Goal: Navigation & Orientation: Find specific page/section

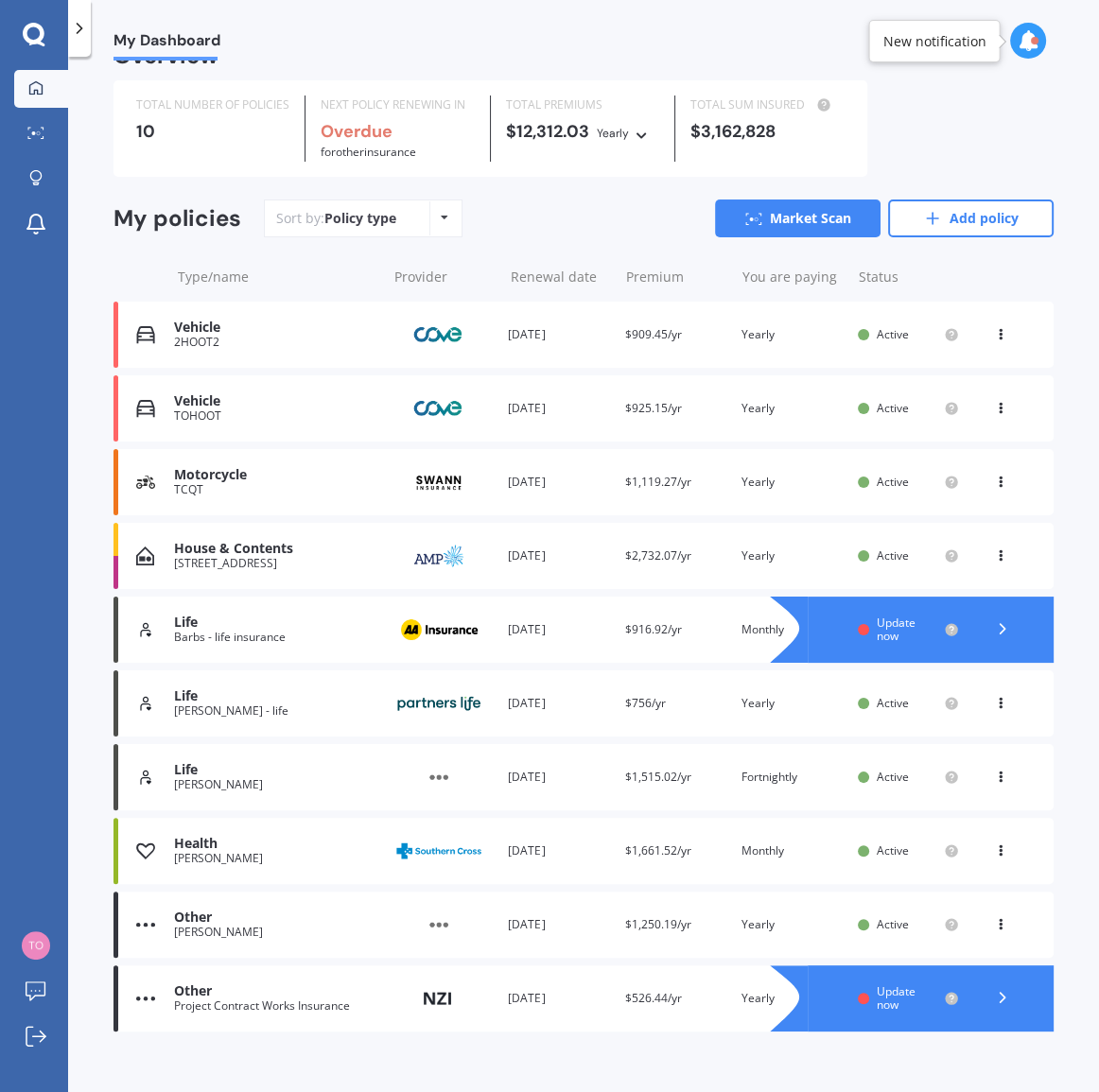
scroll to position [57, 0]
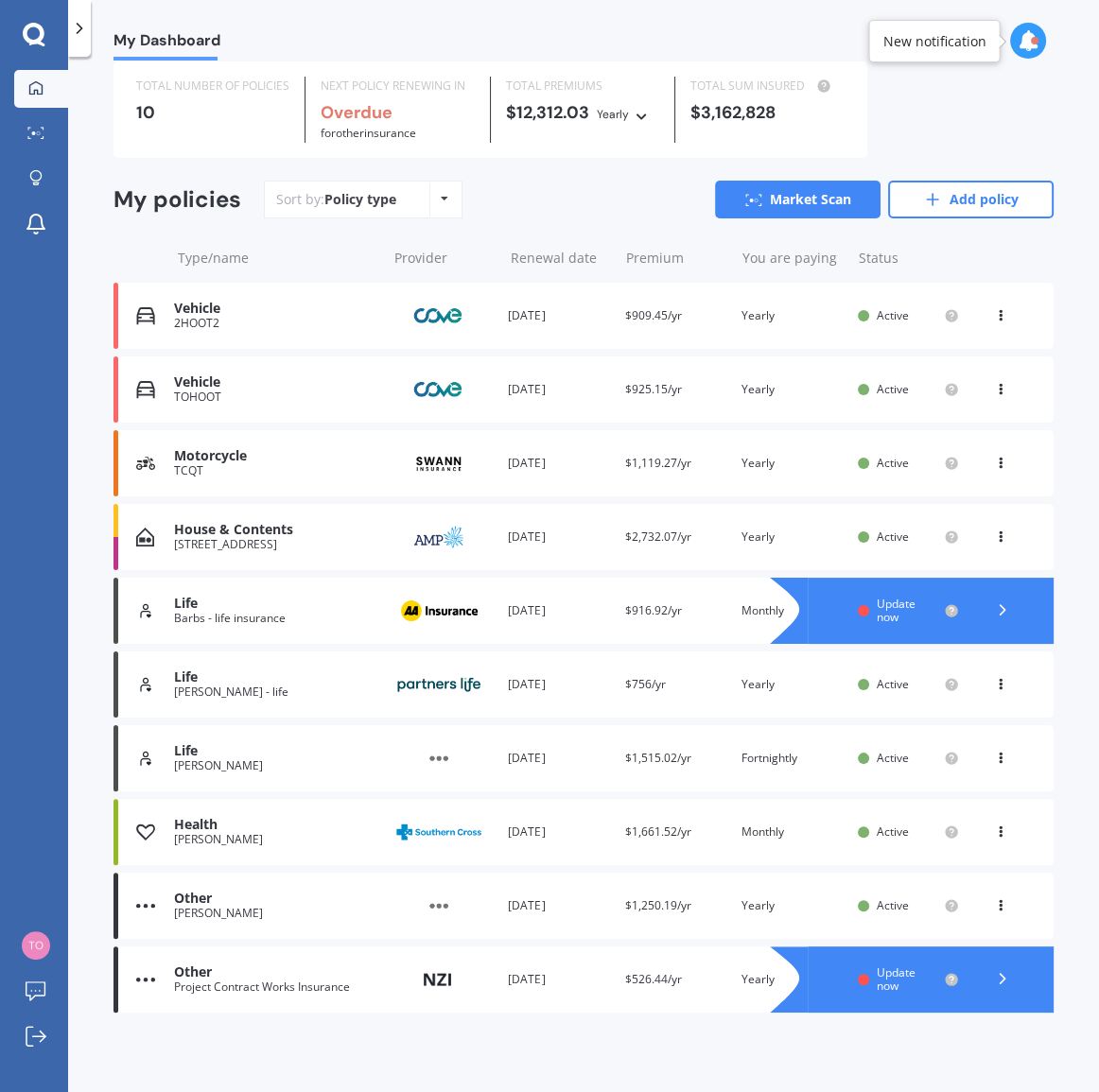
click at [999, 977] on polyline at bounding box center [1001, 978] width 5 height 10
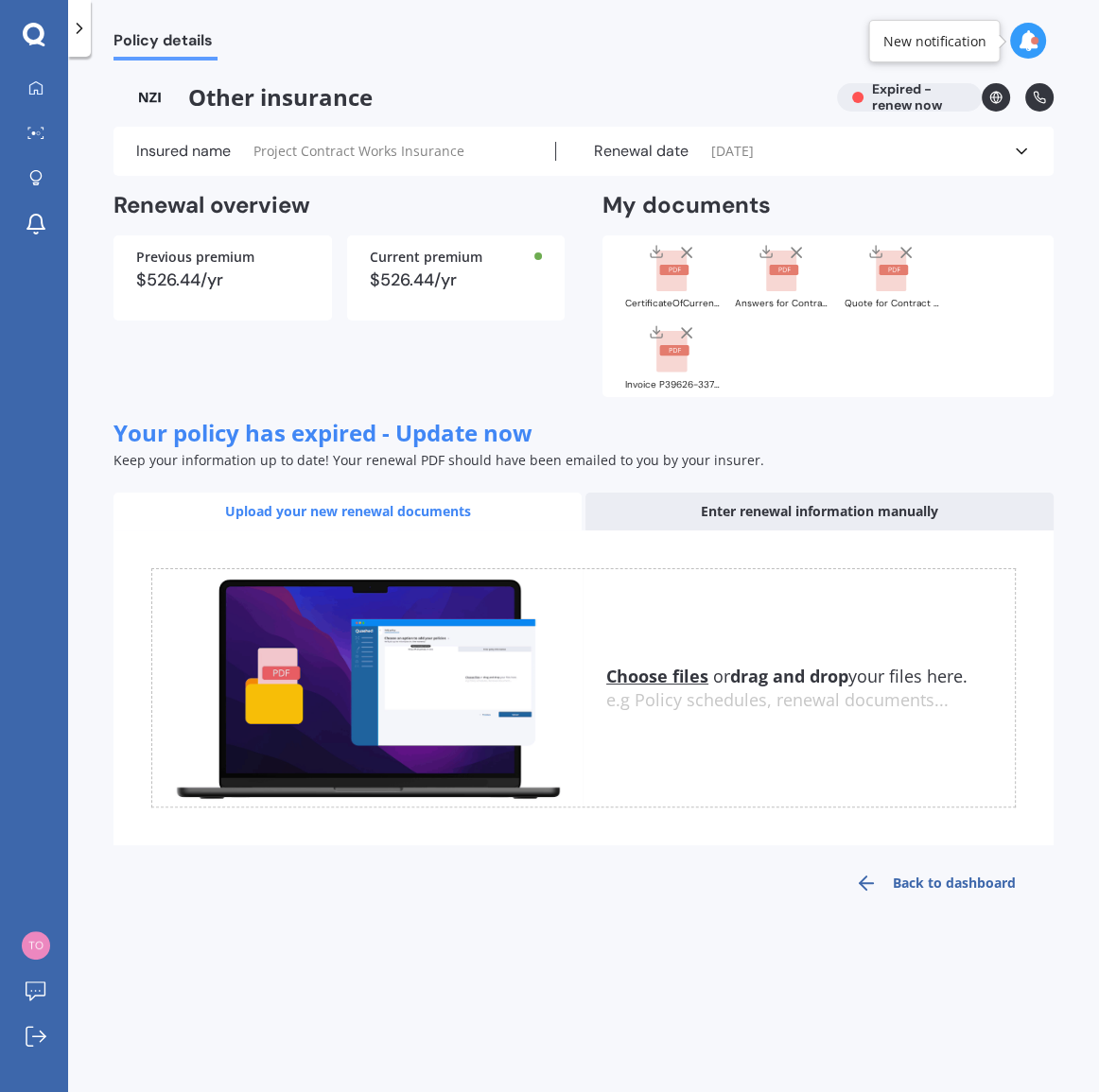
click at [935, 883] on link "Back to dashboard" at bounding box center [934, 882] width 236 height 45
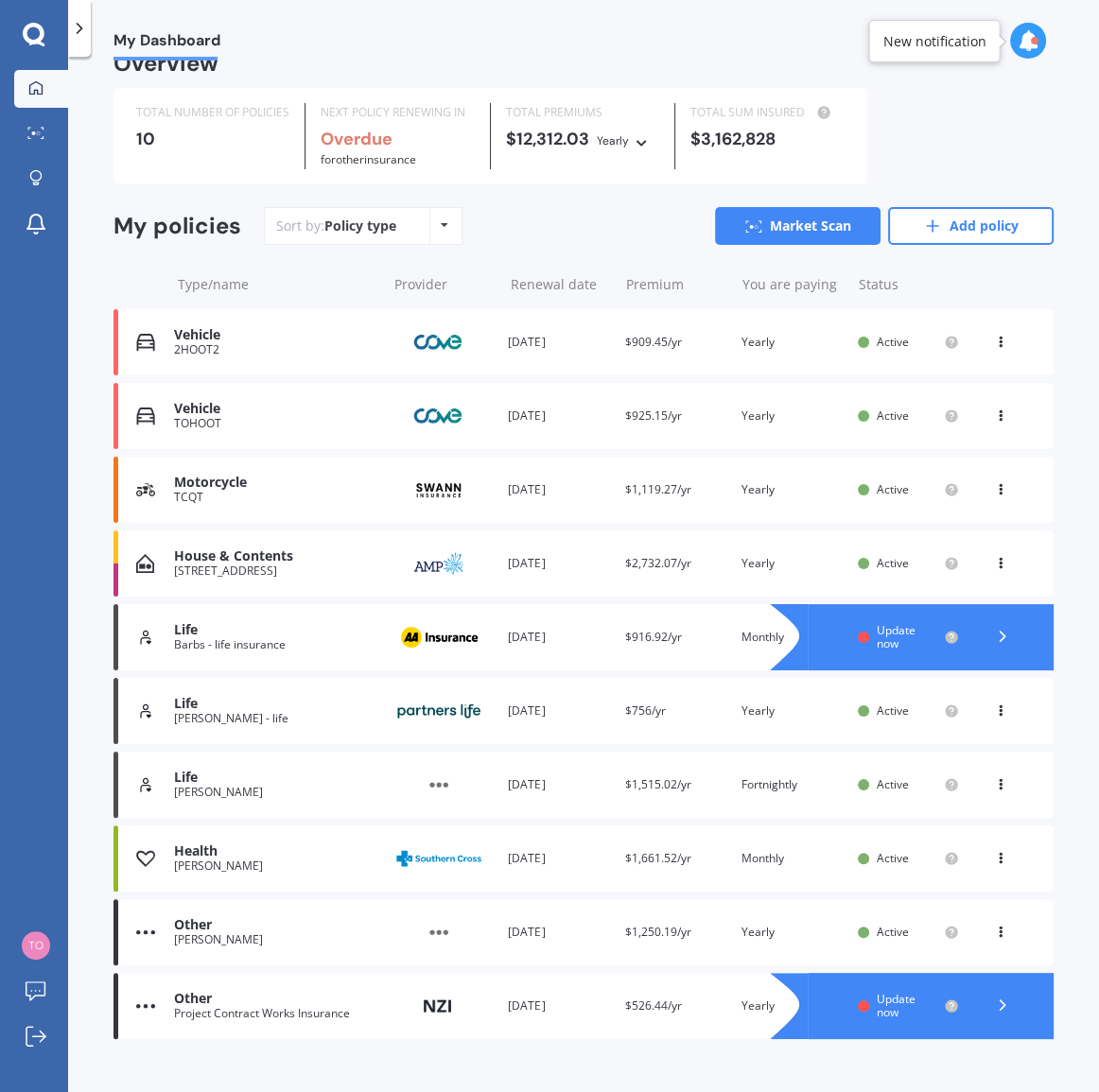
scroll to position [57, 0]
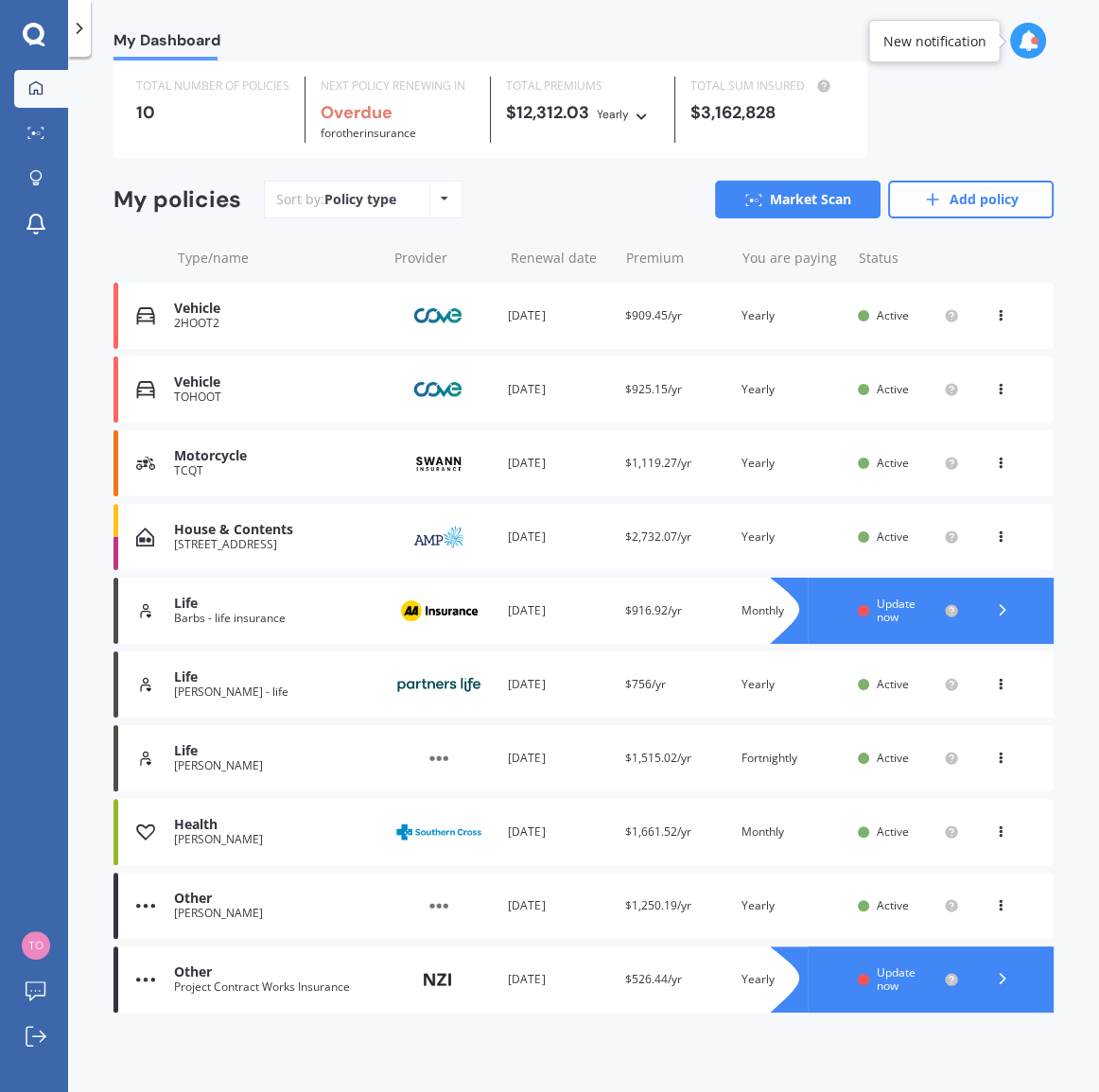
click at [139, 974] on img at bounding box center [145, 978] width 19 height 19
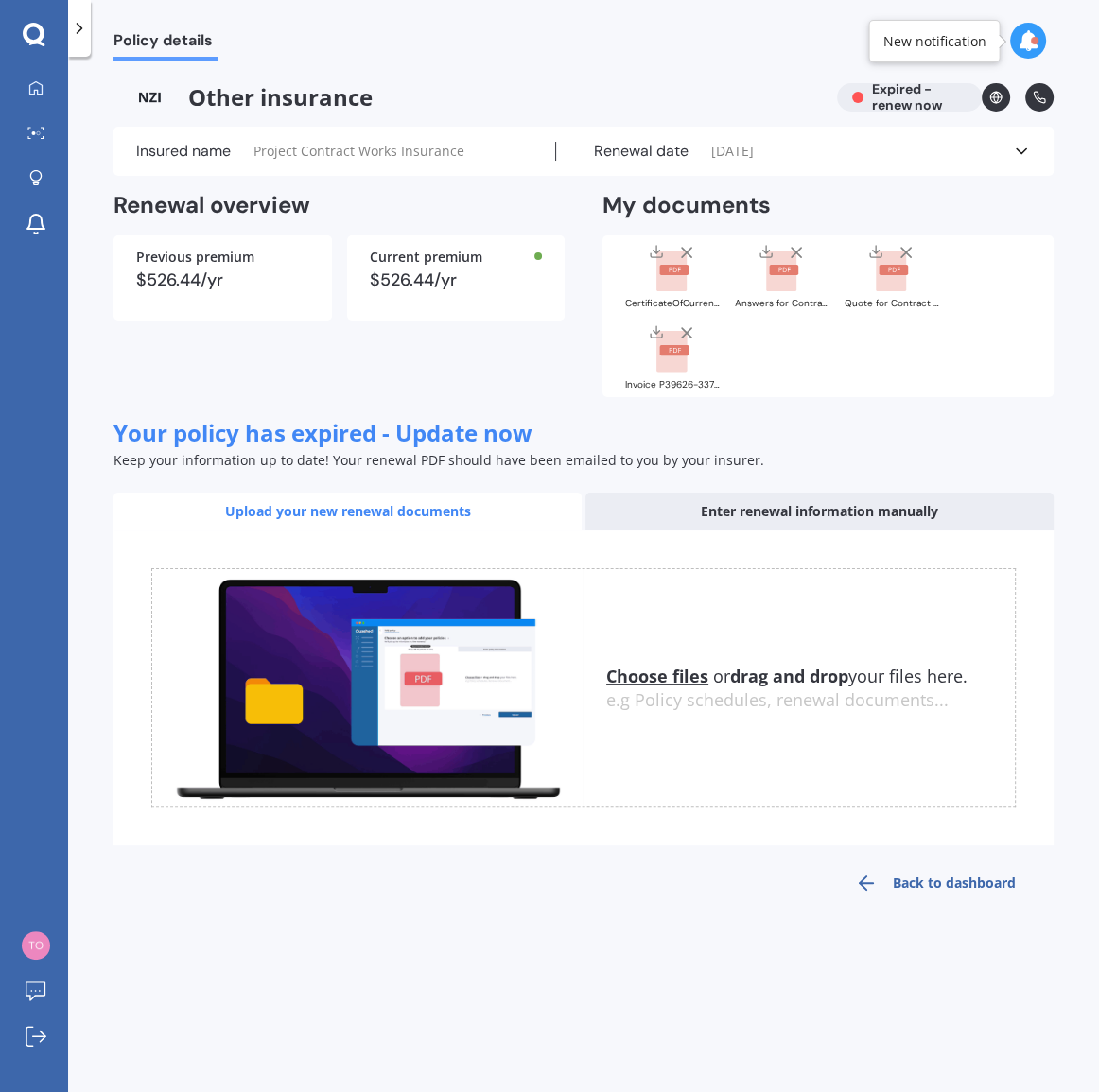
click at [1018, 150] on polyline at bounding box center [1022, 152] width 10 height 5
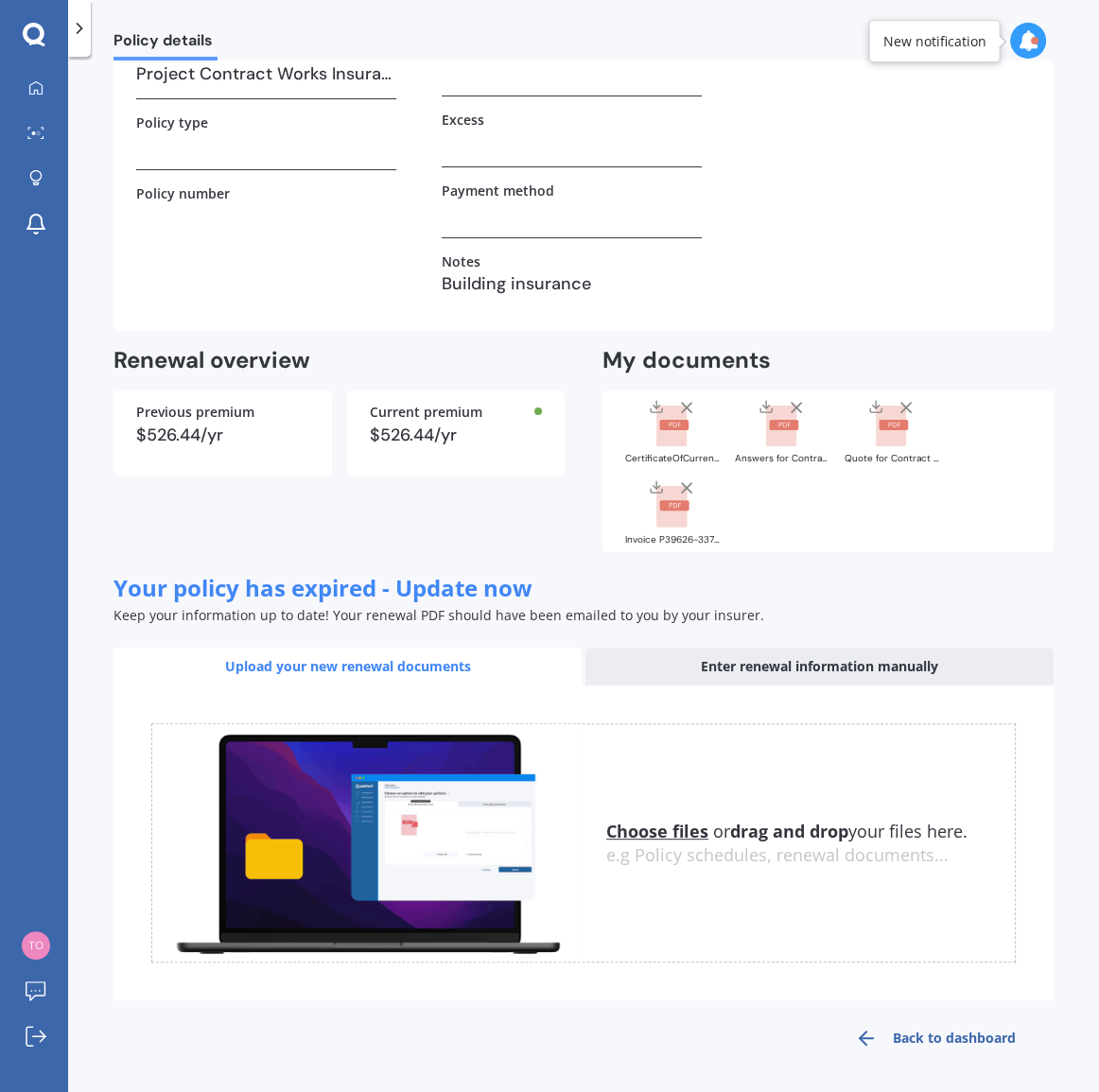
click at [939, 1034] on link "Back to dashboard" at bounding box center [934, 1038] width 236 height 45
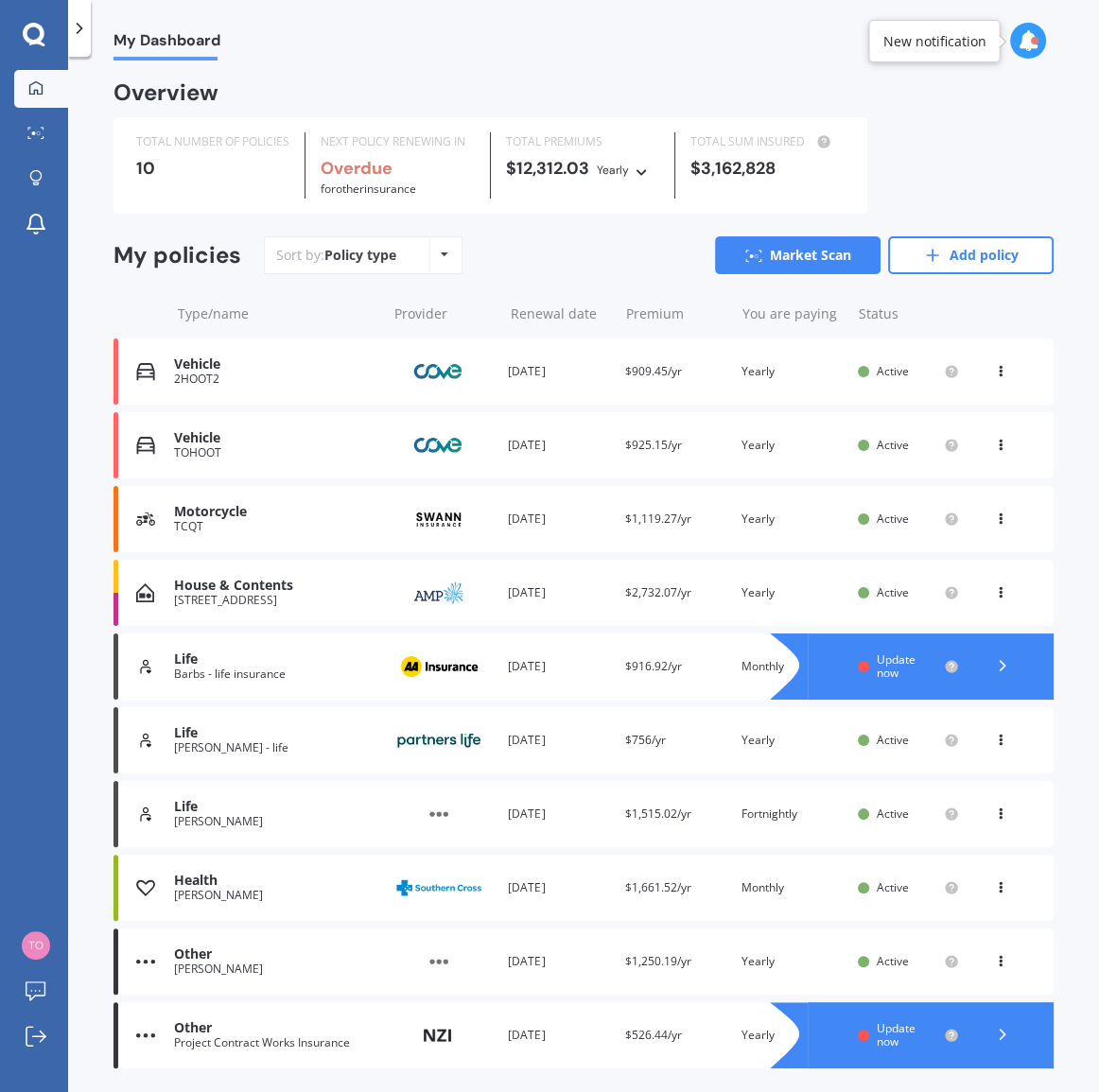
click at [1026, 41] on icon at bounding box center [1027, 40] width 21 height 21
